Goal: Transaction & Acquisition: Register for event/course

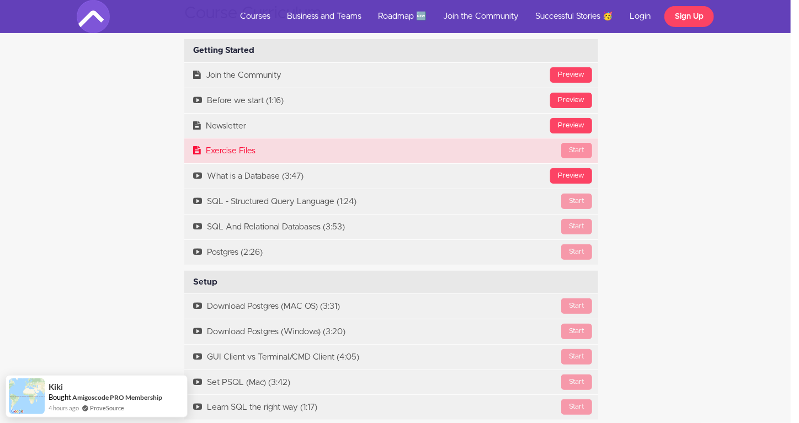
scroll to position [2208, 8]
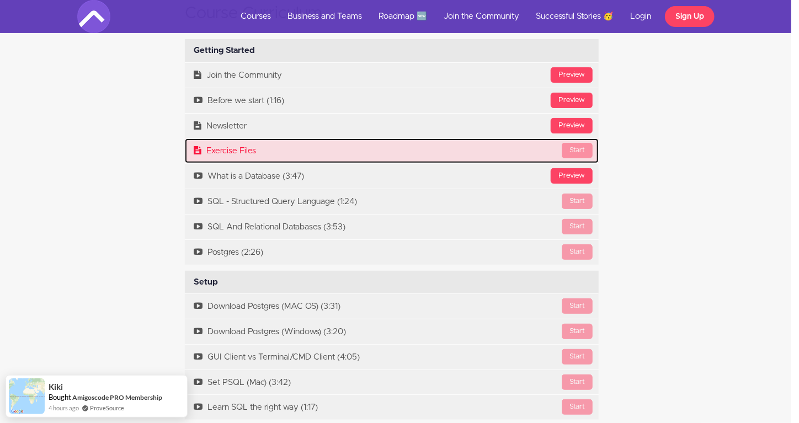
click at [236, 158] on link "Start Exercise Files" at bounding box center [392, 150] width 414 height 25
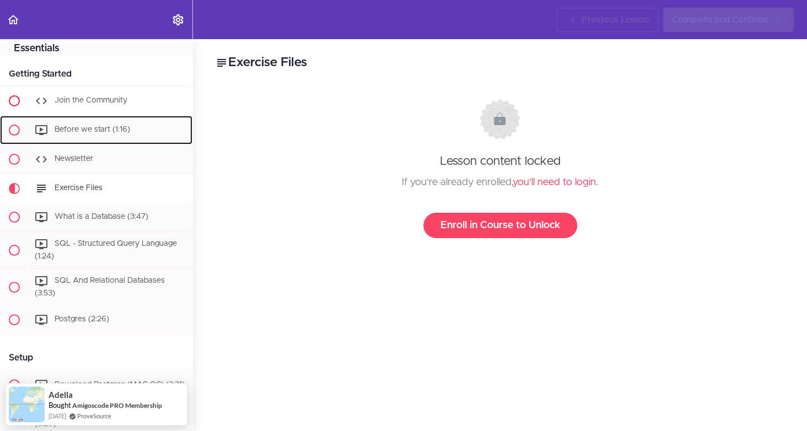
click at [95, 129] on span "Before we start (1:16)" at bounding box center [93, 130] width 76 height 8
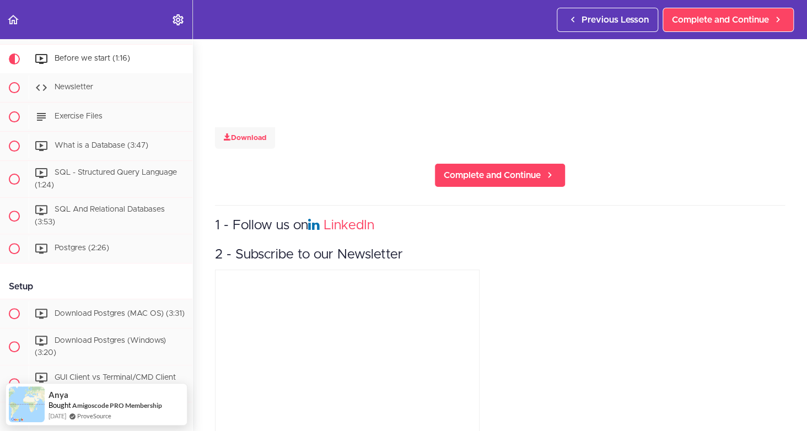
scroll to position [314, 0]
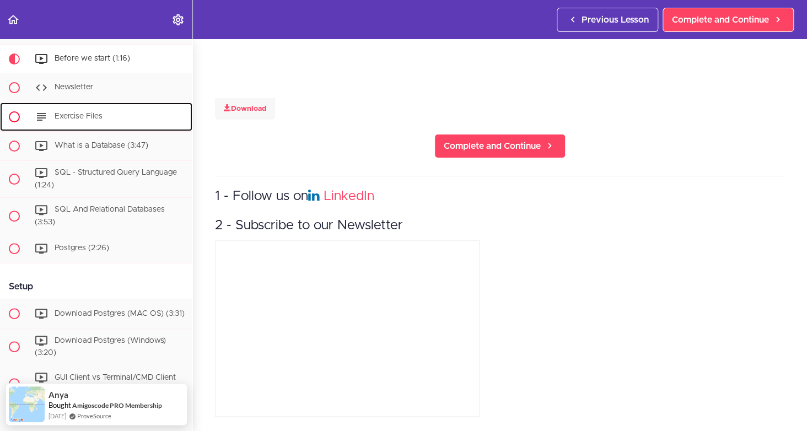
click at [66, 109] on div "Exercise Files" at bounding box center [111, 117] width 164 height 24
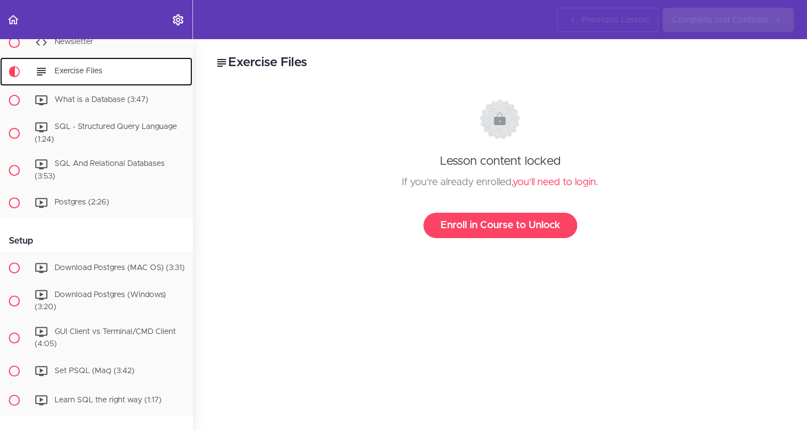
scroll to position [160, 0]
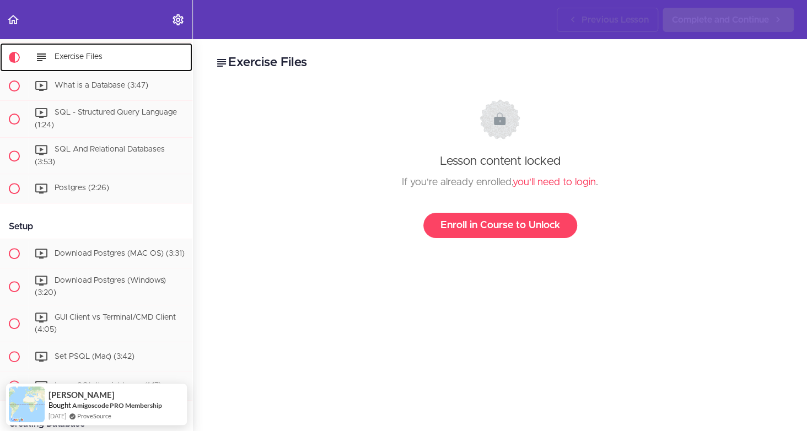
click at [59, 55] on span "Exercise Files" at bounding box center [79, 57] width 48 height 8
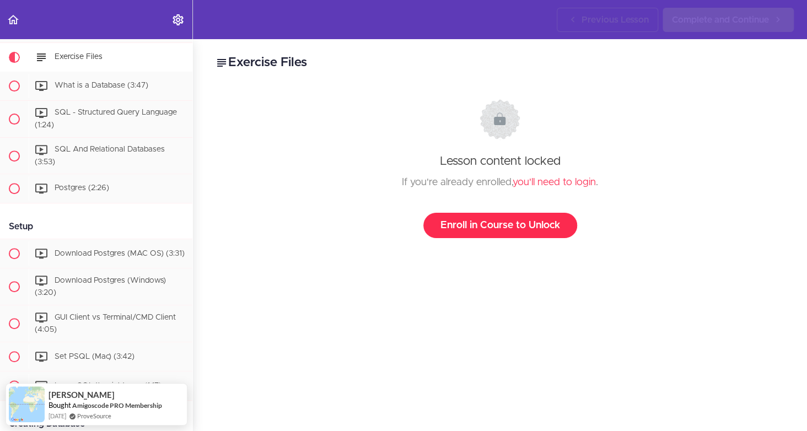
click at [487, 220] on link "Enroll in Course to Unlock" at bounding box center [501, 225] width 154 height 25
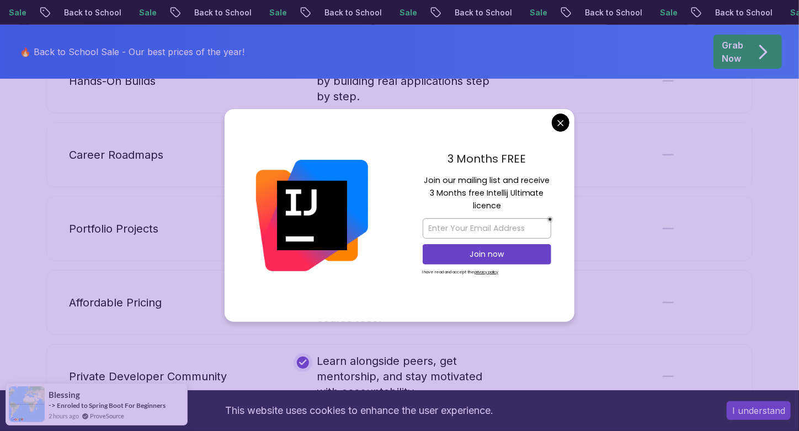
scroll to position [2407, 0]
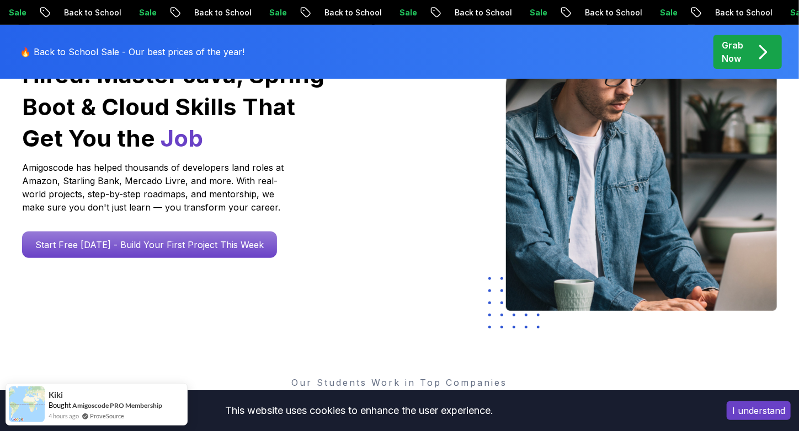
scroll to position [0, 0]
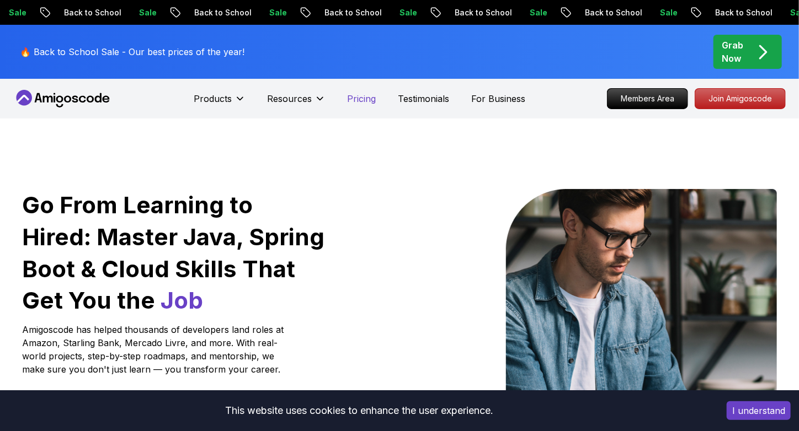
click at [363, 100] on p "Pricing" at bounding box center [361, 98] width 29 height 13
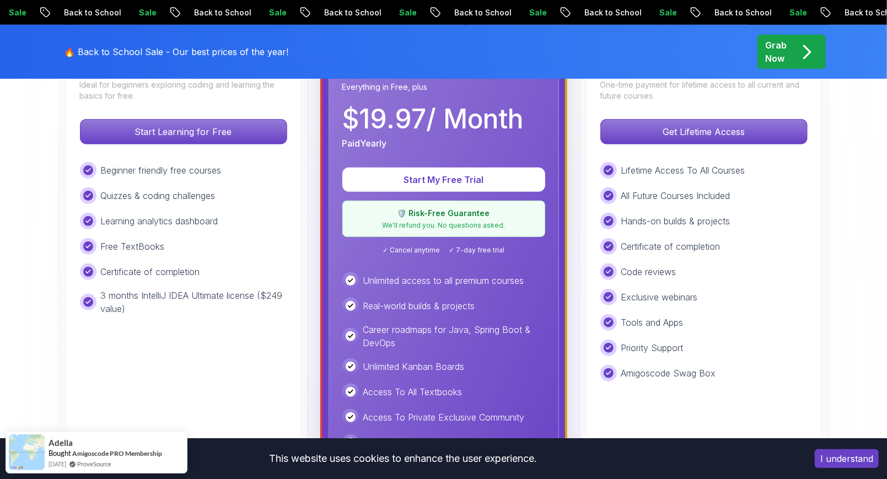
scroll to position [376, 0]
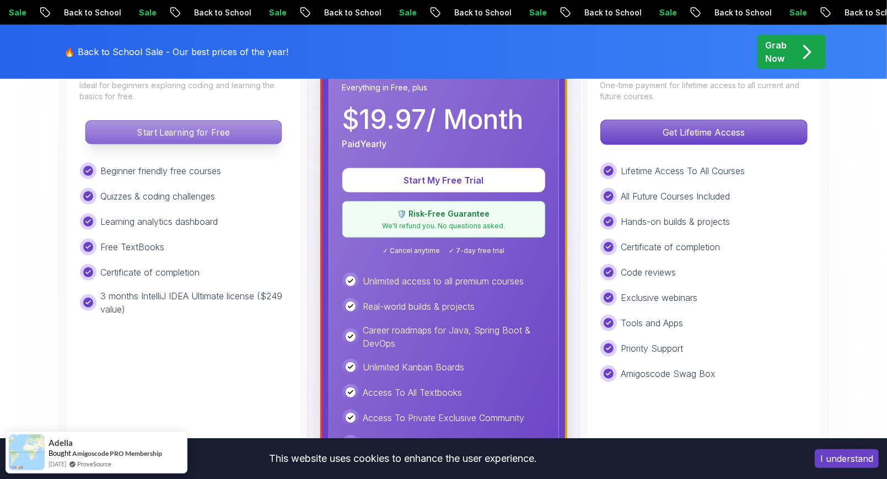
click at [175, 126] on p "Start Learning for Free" at bounding box center [183, 132] width 196 height 23
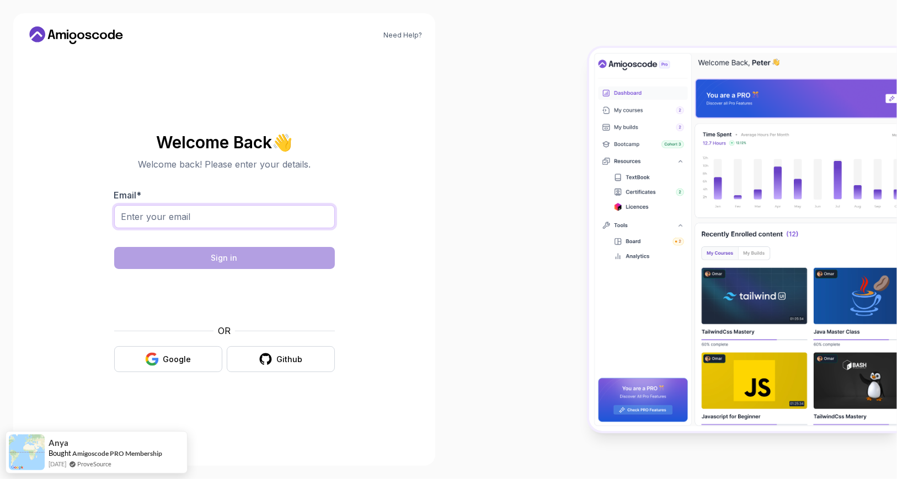
click at [196, 218] on input "Email *" at bounding box center [224, 216] width 221 height 23
type input "julie.rindone@gmail.com"
click at [158, 353] on icon "button" at bounding box center [152, 359] width 14 height 14
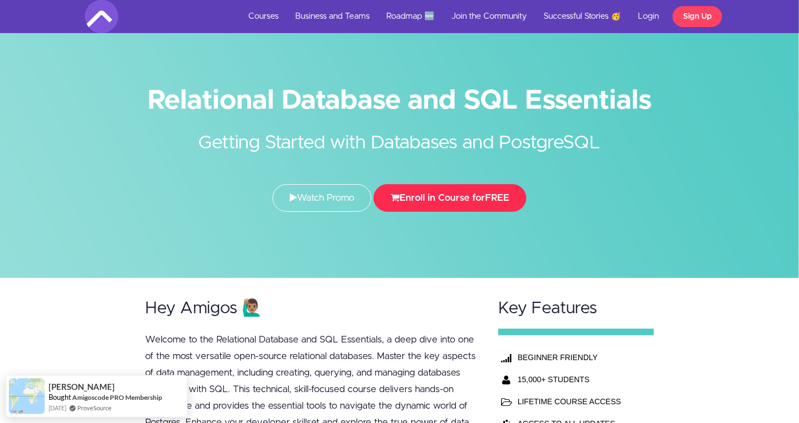
click at [445, 198] on button "Enroll in Course for FREE" at bounding box center [449, 198] width 153 height 28
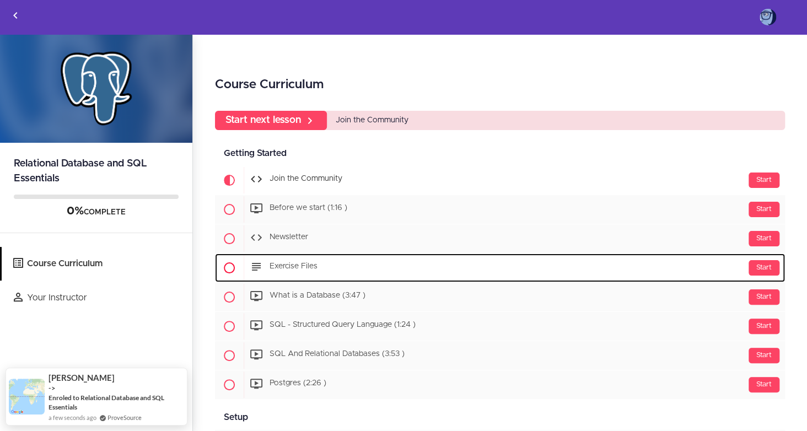
click at [288, 271] on div "Start Exercise Files" at bounding box center [515, 268] width 542 height 26
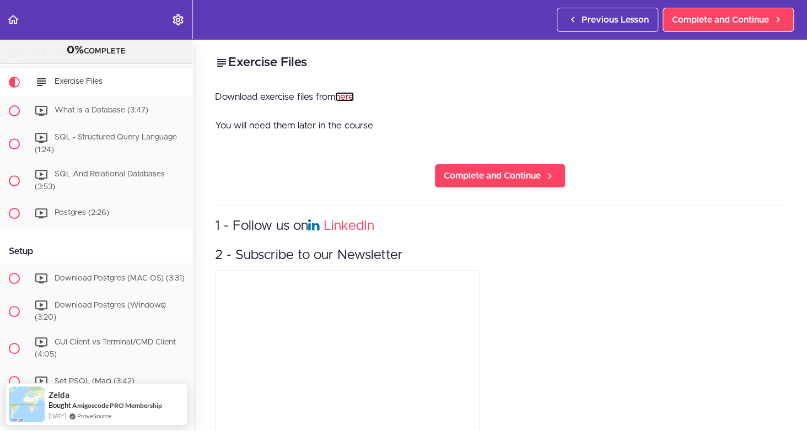
click at [346, 96] on link "here" at bounding box center [344, 96] width 19 height 9
